Goal: Task Accomplishment & Management: Use online tool/utility

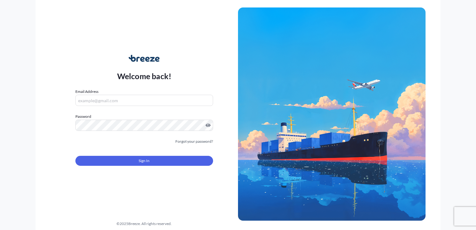
type input "[EMAIL_ADDRESS][DOMAIN_NAME]"
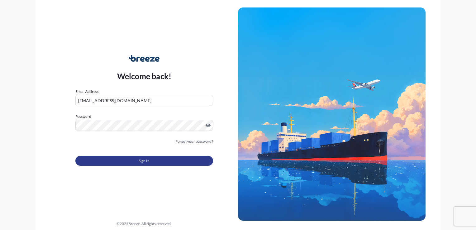
click at [157, 160] on button "Sign In" at bounding box center [144, 161] width 138 height 10
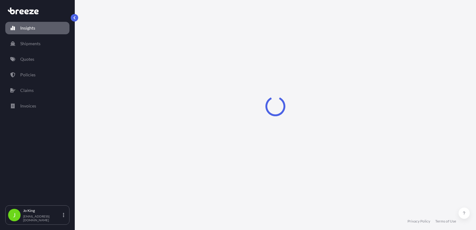
select select "2025"
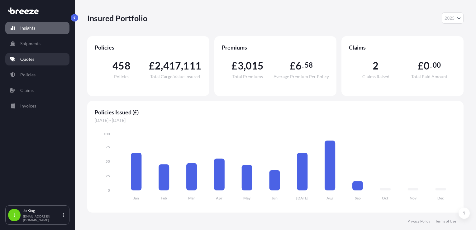
click at [55, 57] on link "Quotes" at bounding box center [37, 59] width 64 height 12
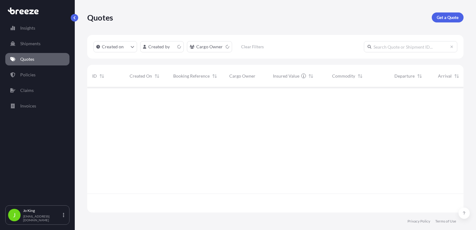
scroll to position [124, 371]
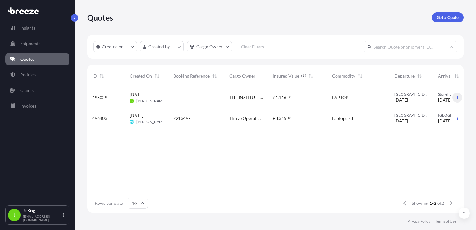
click at [456, 96] on icon "button" at bounding box center [457, 98] width 4 height 4
click at [427, 98] on p "Edit quote" at bounding box center [427, 99] width 20 height 6
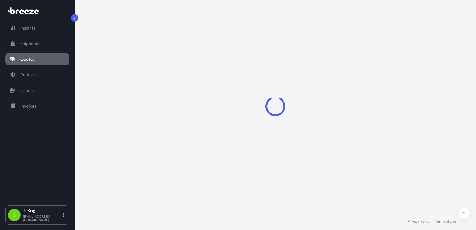
select select "Road"
select select "1"
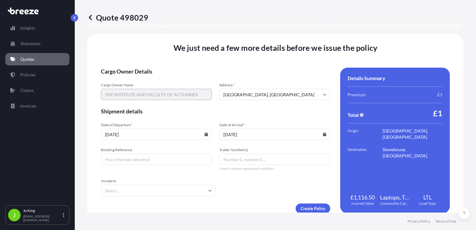
scroll to position [777, 0]
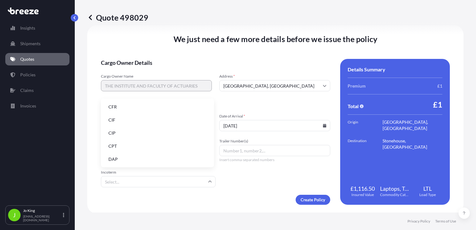
click at [121, 185] on input "Incoterm" at bounding box center [158, 181] width 115 height 11
click at [93, 135] on div "We just need a few more details before we issue the policy Cargo Owner Details …" at bounding box center [275, 119] width 376 height 188
click at [142, 148] on input "Booking Reference" at bounding box center [156, 150] width 111 height 11
click at [131, 151] on input "Booking Reference" at bounding box center [156, 150] width 111 height 11
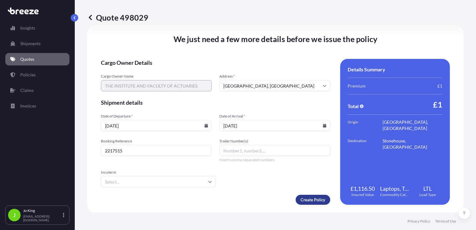
type input "2217515"
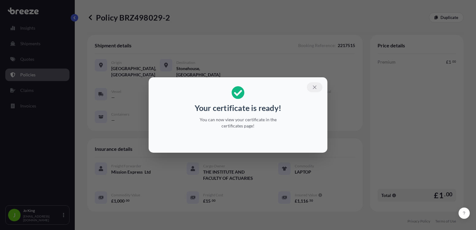
click at [315, 88] on icon "button" at bounding box center [314, 86] width 3 height 3
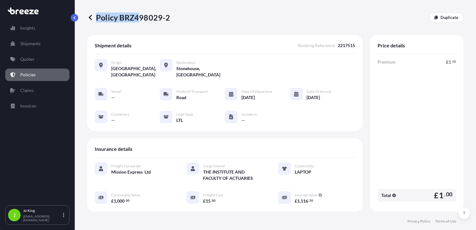
drag, startPoint x: 171, startPoint y: 19, endPoint x: 141, endPoint y: 19, distance: 29.6
click at [141, 19] on div "Policy BRZ498029-2 Duplicate" at bounding box center [275, 17] width 376 height 10
drag, startPoint x: 141, startPoint y: 19, endPoint x: 174, endPoint y: 22, distance: 32.2
click at [174, 22] on div "Policy BRZ498029-2 Duplicate" at bounding box center [275, 17] width 376 height 35
drag, startPoint x: 174, startPoint y: 22, endPoint x: 169, endPoint y: 17, distance: 6.7
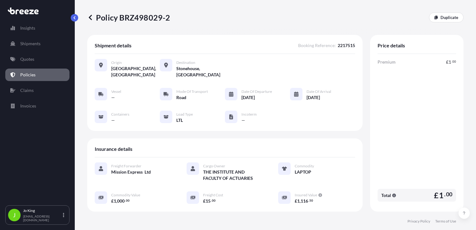
click at [169, 17] on div "Policy BRZ498029-2 Duplicate" at bounding box center [275, 17] width 376 height 10
drag, startPoint x: 169, startPoint y: 17, endPoint x: 140, endPoint y: 18, distance: 29.3
click at [140, 18] on div "Policy BRZ498029-2 Duplicate" at bounding box center [275, 17] width 376 height 10
drag, startPoint x: 140, startPoint y: 18, endPoint x: 120, endPoint y: 20, distance: 20.6
click at [118, 20] on p "Policy BRZ498029-2" at bounding box center [128, 17] width 83 height 10
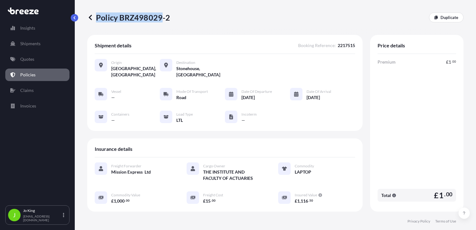
click at [120, 20] on p "Policy BRZ498029-2" at bounding box center [128, 17] width 83 height 10
drag, startPoint x: 120, startPoint y: 18, endPoint x: 169, endPoint y: 19, distance: 49.5
click at [169, 19] on div "Policy BRZ498029-2 Duplicate" at bounding box center [275, 17] width 376 height 10
drag, startPoint x: 169, startPoint y: 19, endPoint x: 155, endPoint y: 20, distance: 14.3
click at [155, 20] on p "Policy BRZ498029-2" at bounding box center [128, 17] width 83 height 10
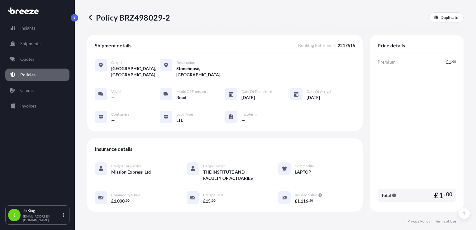
drag, startPoint x: 155, startPoint y: 20, endPoint x: 189, endPoint y: 21, distance: 34.0
click at [189, 21] on div "Policy BRZ498029-2 Duplicate" at bounding box center [275, 17] width 376 height 10
drag, startPoint x: 168, startPoint y: 17, endPoint x: 122, endPoint y: 19, distance: 46.8
click at [122, 19] on p "Policy BRZ498029-2" at bounding box center [128, 17] width 83 height 10
copy p "BRZ498029-2"
